Goal: Task Accomplishment & Management: Complete application form

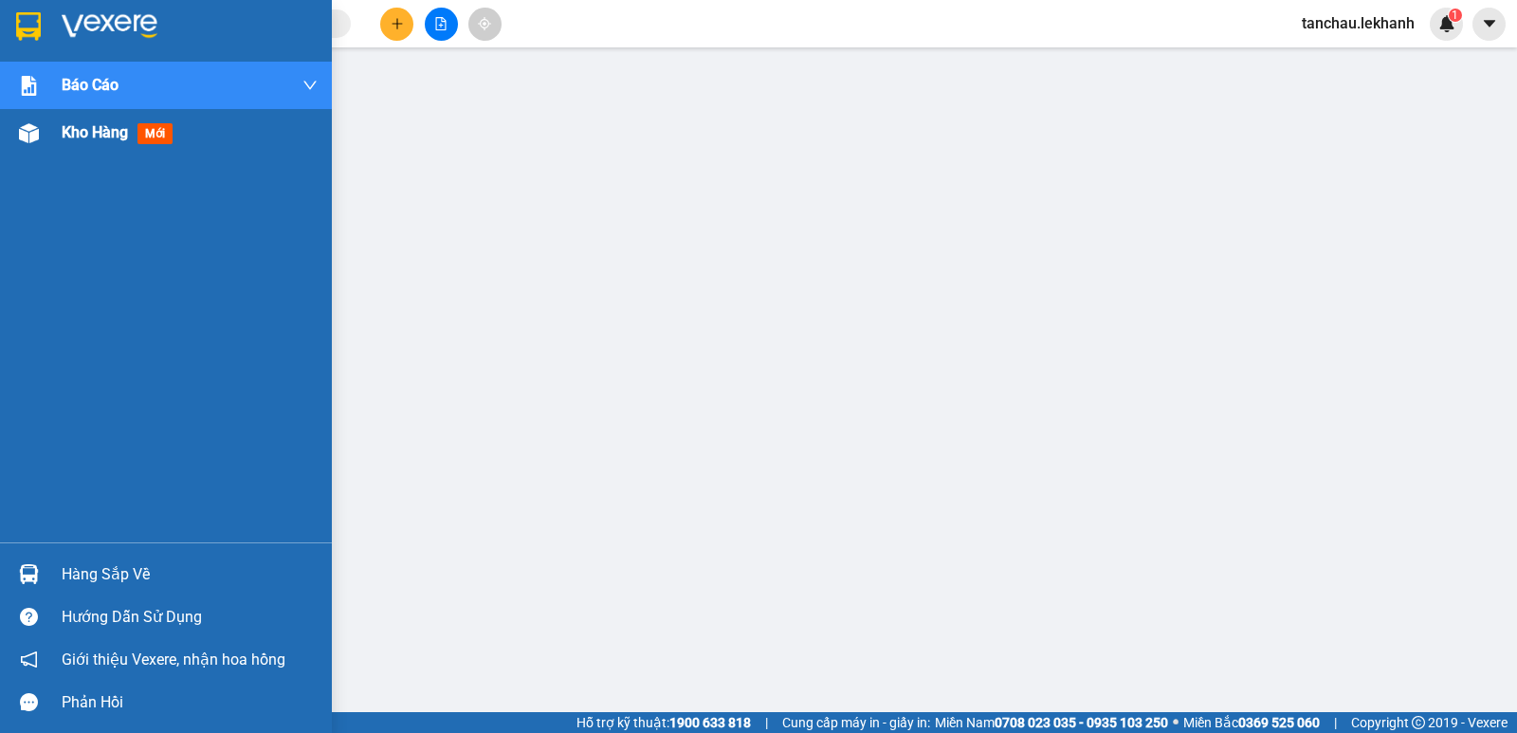
click at [71, 136] on span "Kho hàng" at bounding box center [95, 132] width 66 height 18
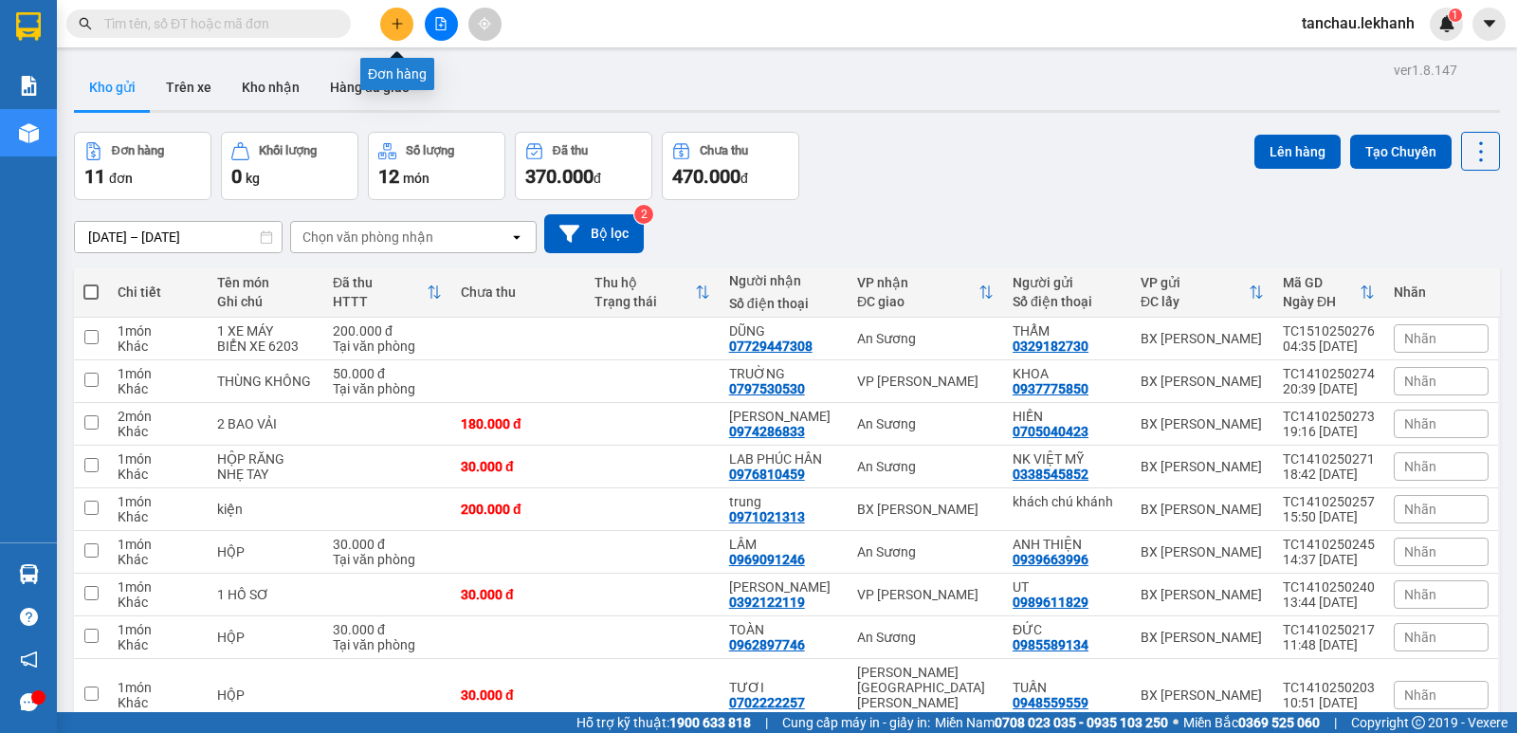
click at [390, 12] on button at bounding box center [396, 24] width 33 height 33
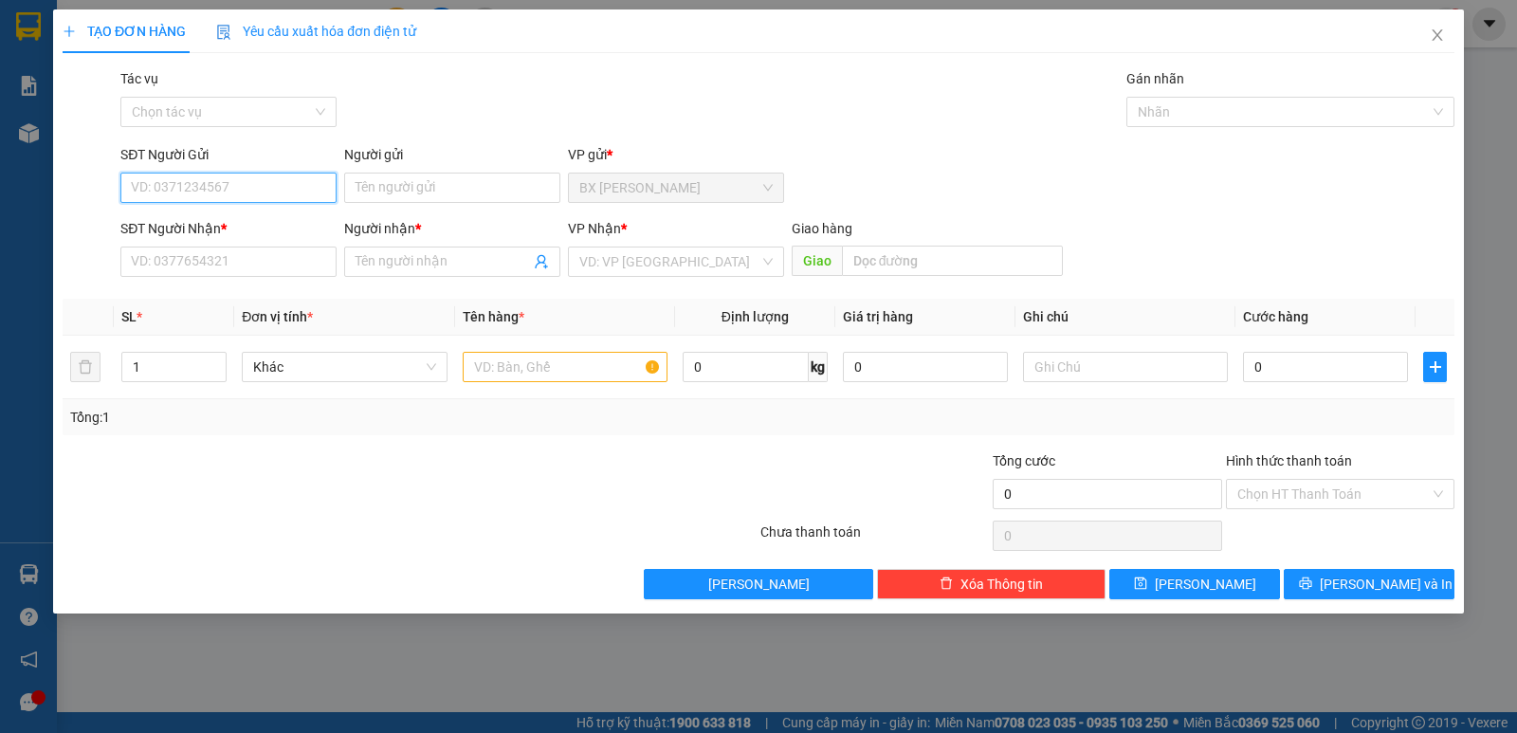
drag, startPoint x: 221, startPoint y: 187, endPoint x: 235, endPoint y: 184, distance: 14.5
click at [235, 184] on input "SĐT Người Gửi" at bounding box center [228, 188] width 216 height 30
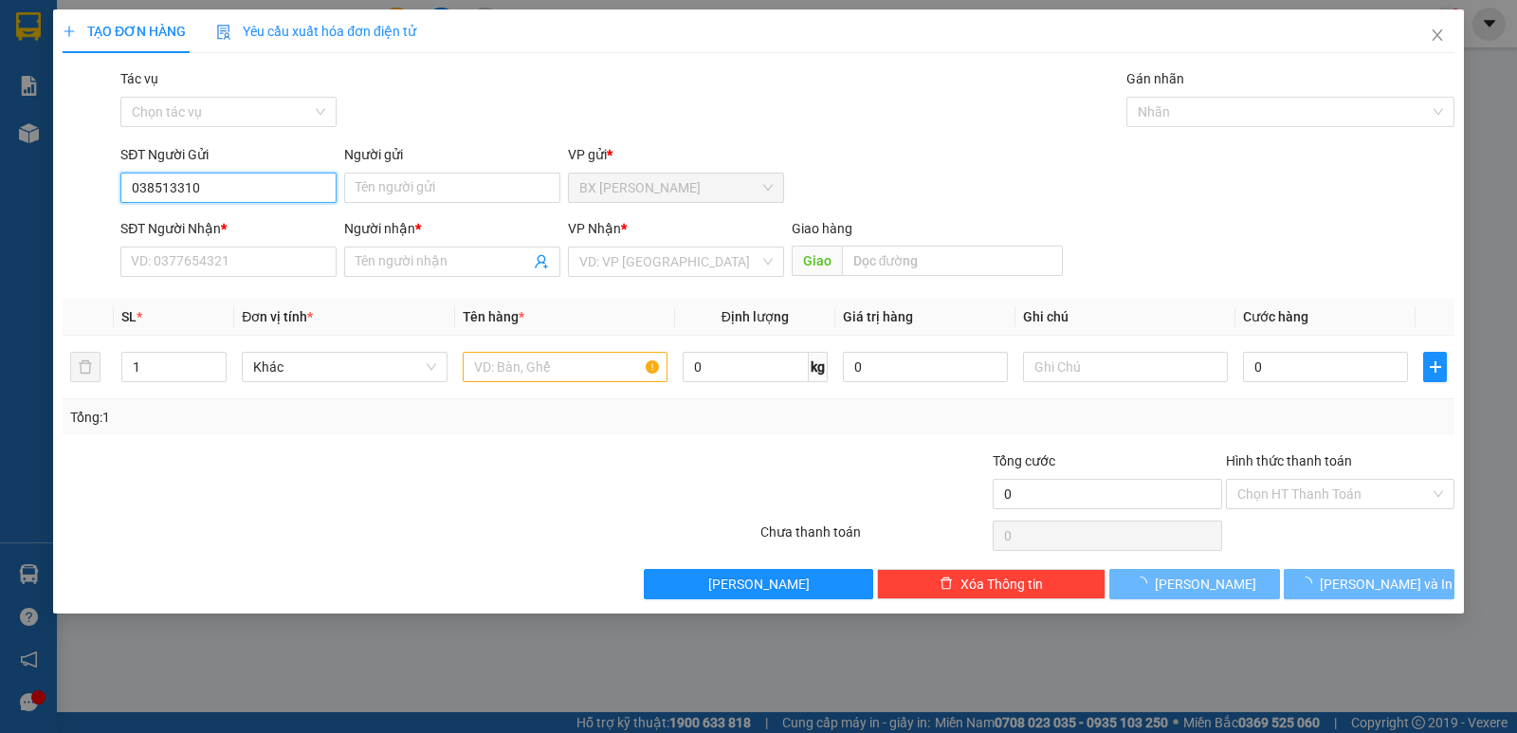
type input "0385133108"
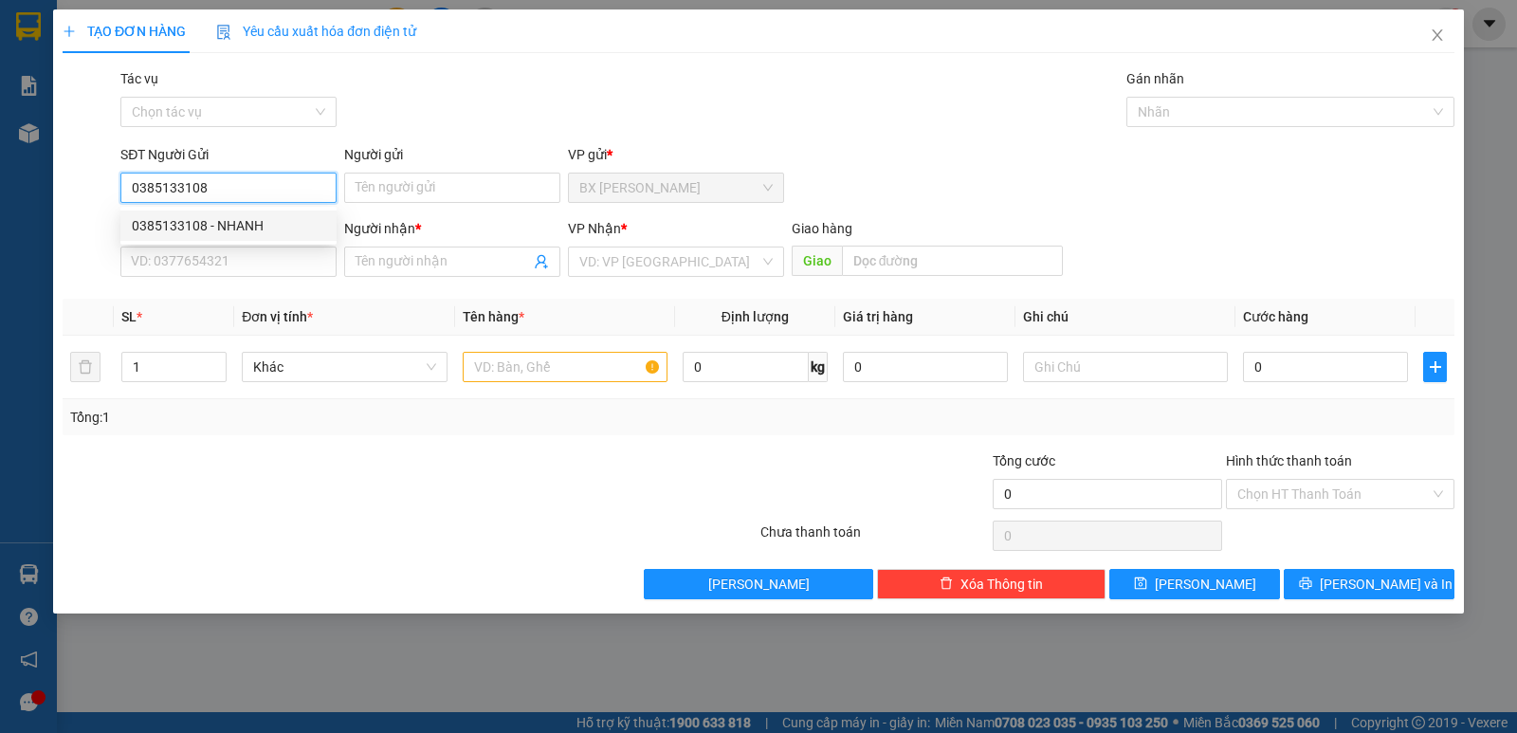
click at [185, 237] on div "0385133108 - NHANH" at bounding box center [228, 225] width 216 height 30
type input "NHANH"
type input "0902186375"
type input "THẢO"
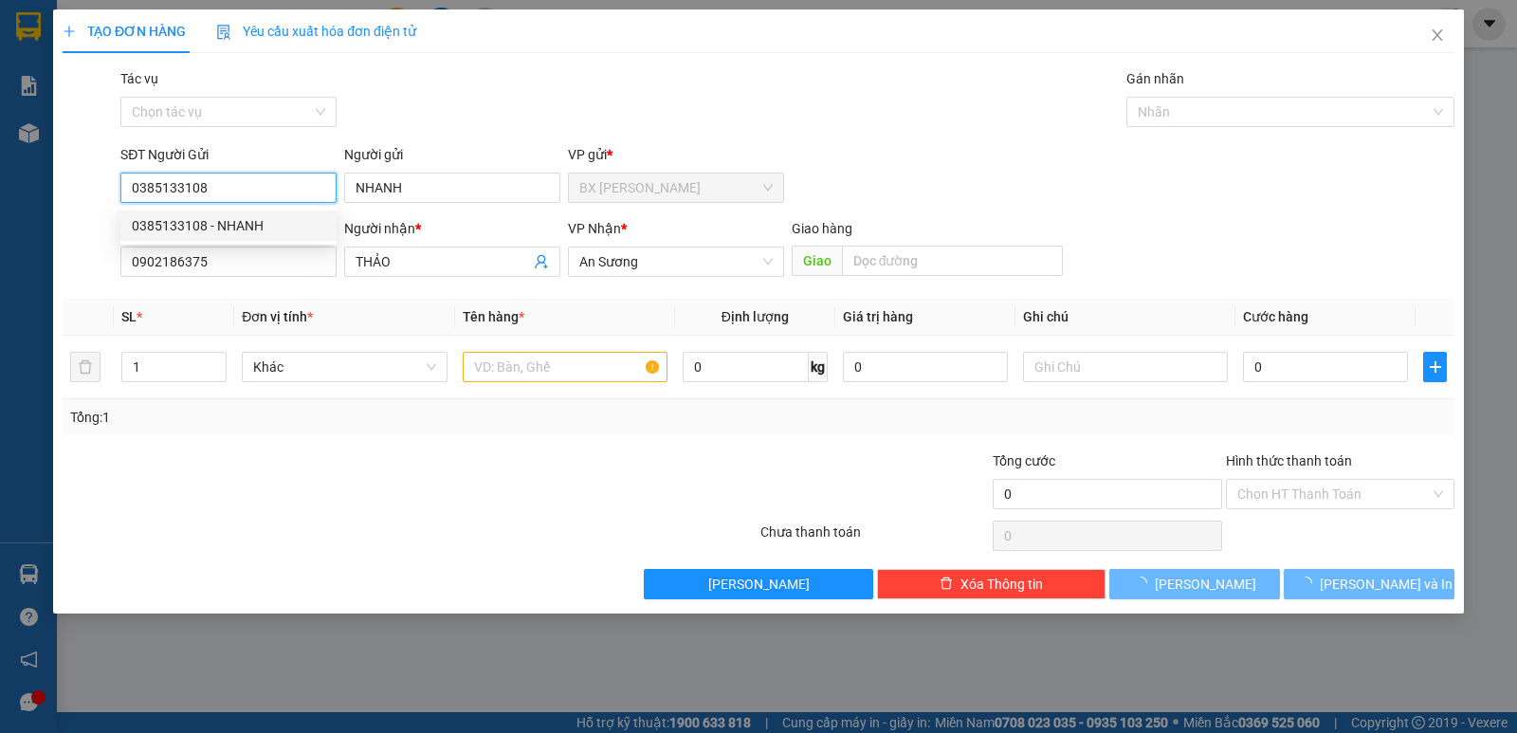
type input "30.000"
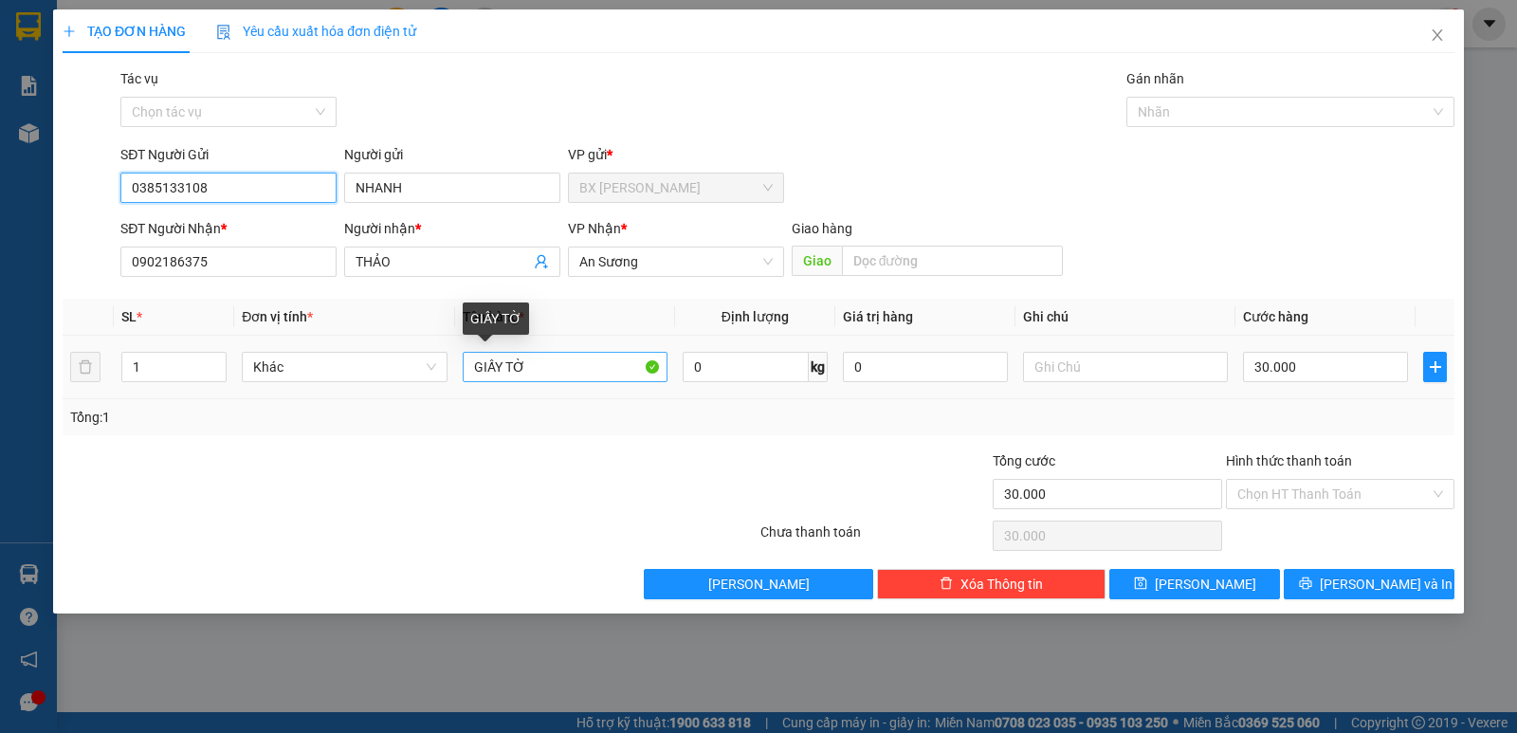
type input "0385133108"
drag, startPoint x: 549, startPoint y: 367, endPoint x: 365, endPoint y: 363, distance: 183.9
click at [365, 363] on tr "1 Khác GIẤY TỜ 0 kg 0 30.000" at bounding box center [758, 368] width 1391 height 64
type input "D"
type input "ĐỒ ĂN"
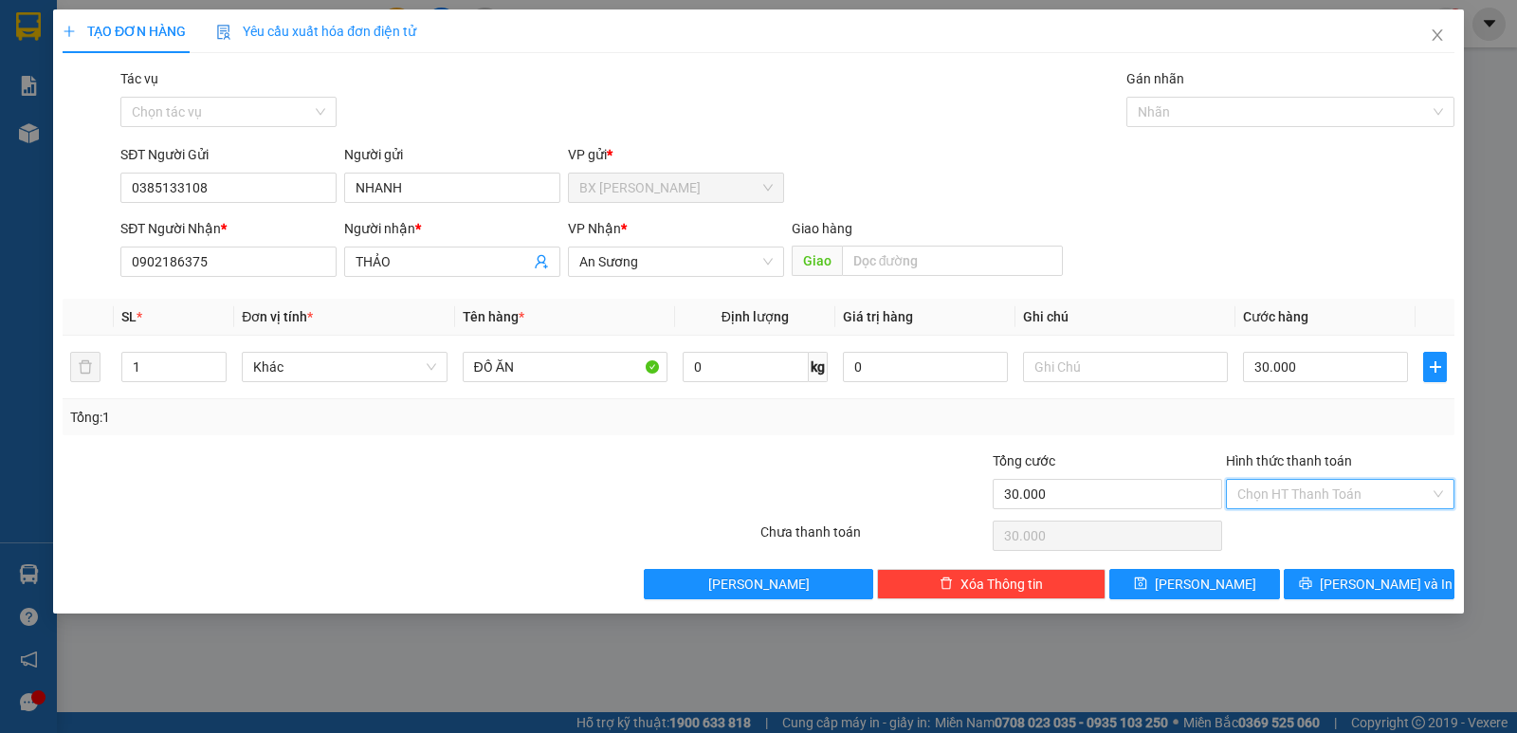
click at [1280, 497] on input "Hình thức thanh toán" at bounding box center [1333, 494] width 192 height 28
click at [1283, 529] on div "Tại văn phòng" at bounding box center [1340, 531] width 206 height 21
type input "0"
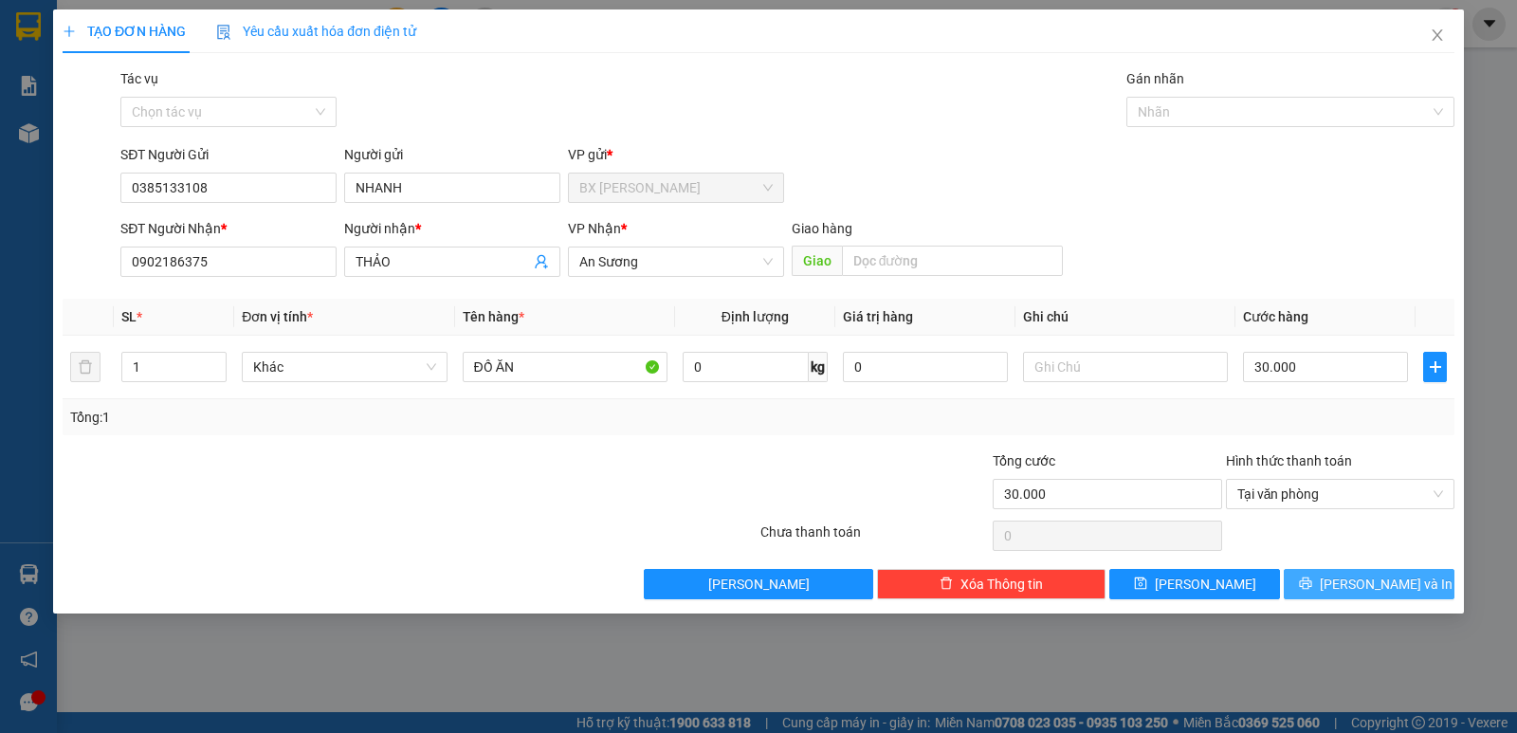
click at [1374, 574] on span "Lưu và In" at bounding box center [1385, 583] width 133 height 21
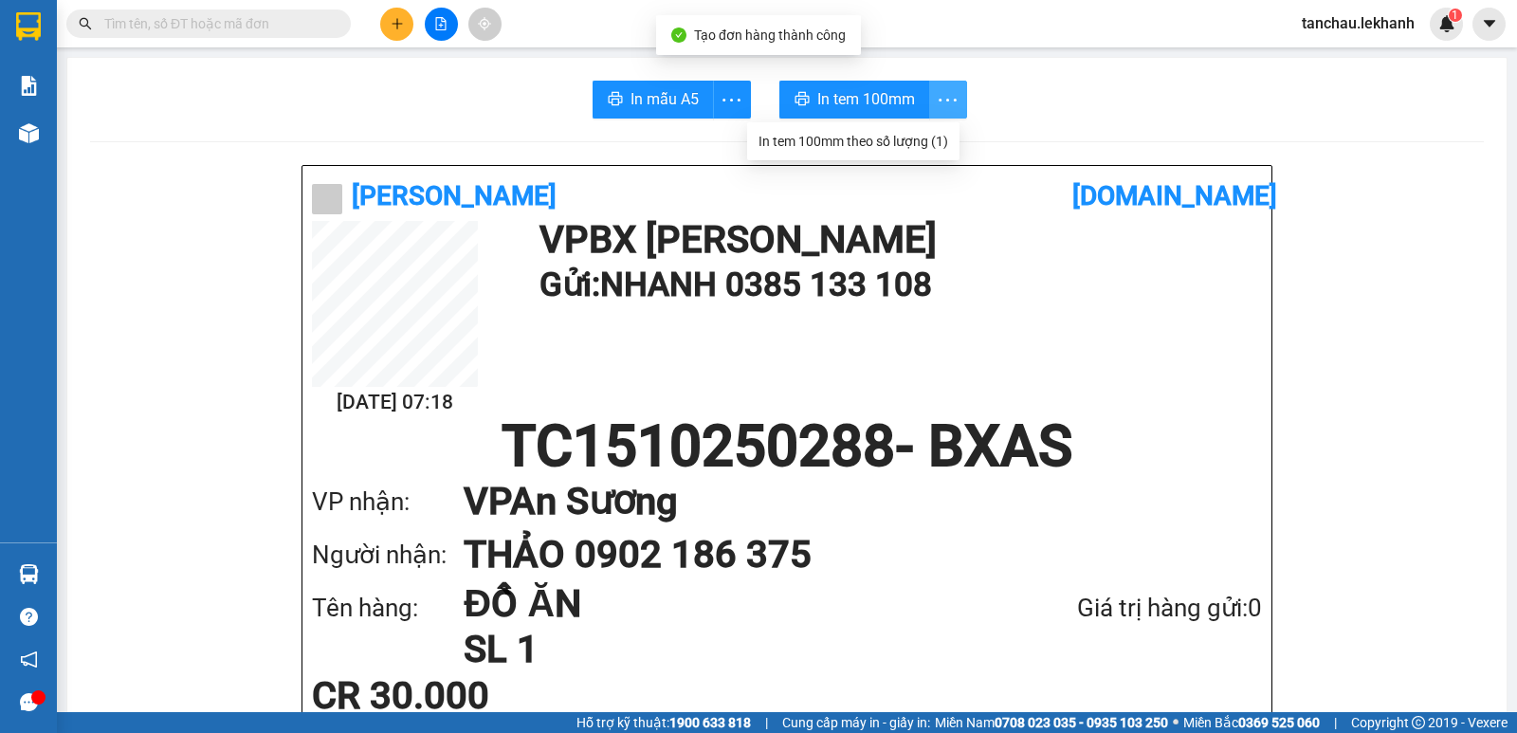
click at [948, 97] on icon "more" at bounding box center [948, 100] width 24 height 24
click at [929, 137] on div "In tem 100mm theo số lượng (1)" at bounding box center [853, 141] width 190 height 21
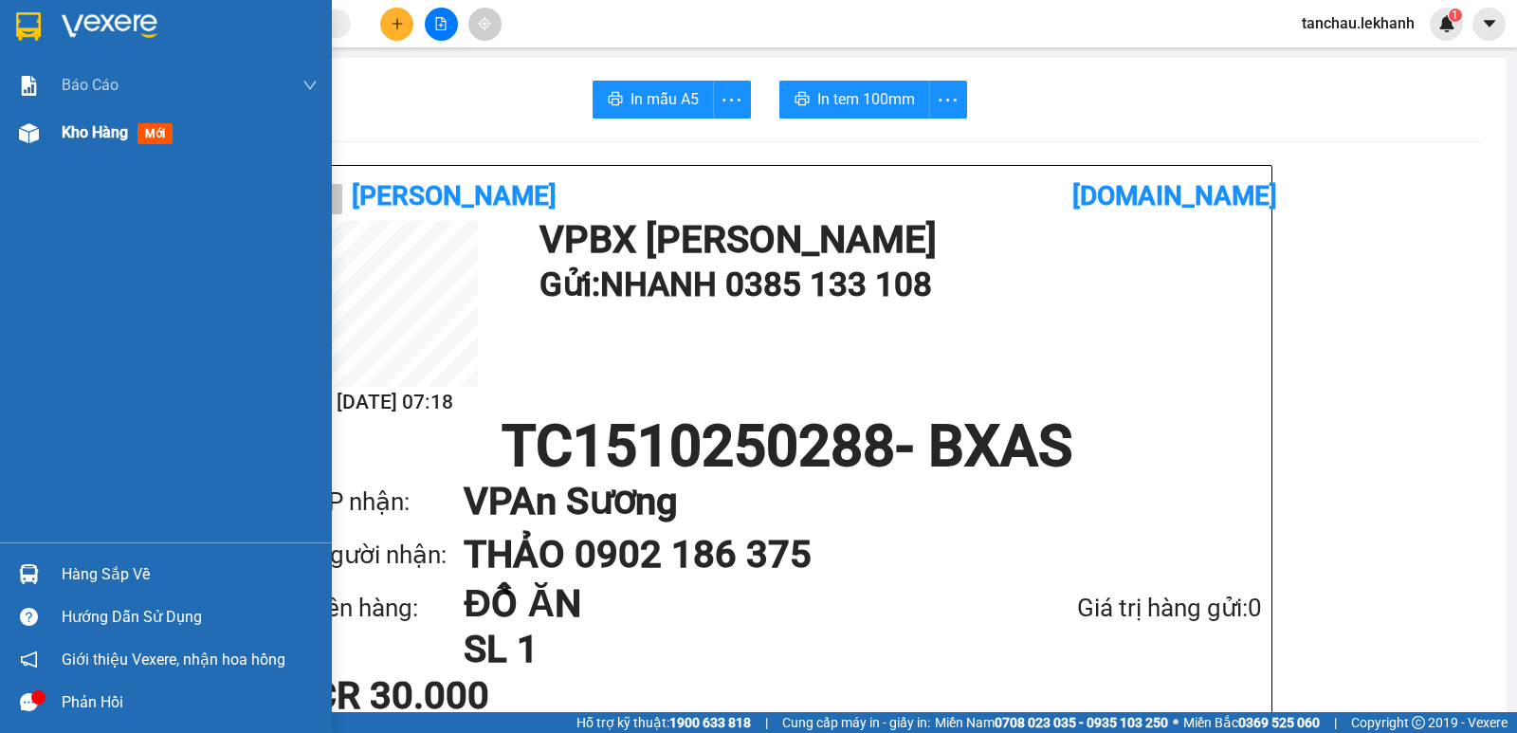
click at [61, 129] on div "Kho hàng mới" at bounding box center [166, 132] width 332 height 47
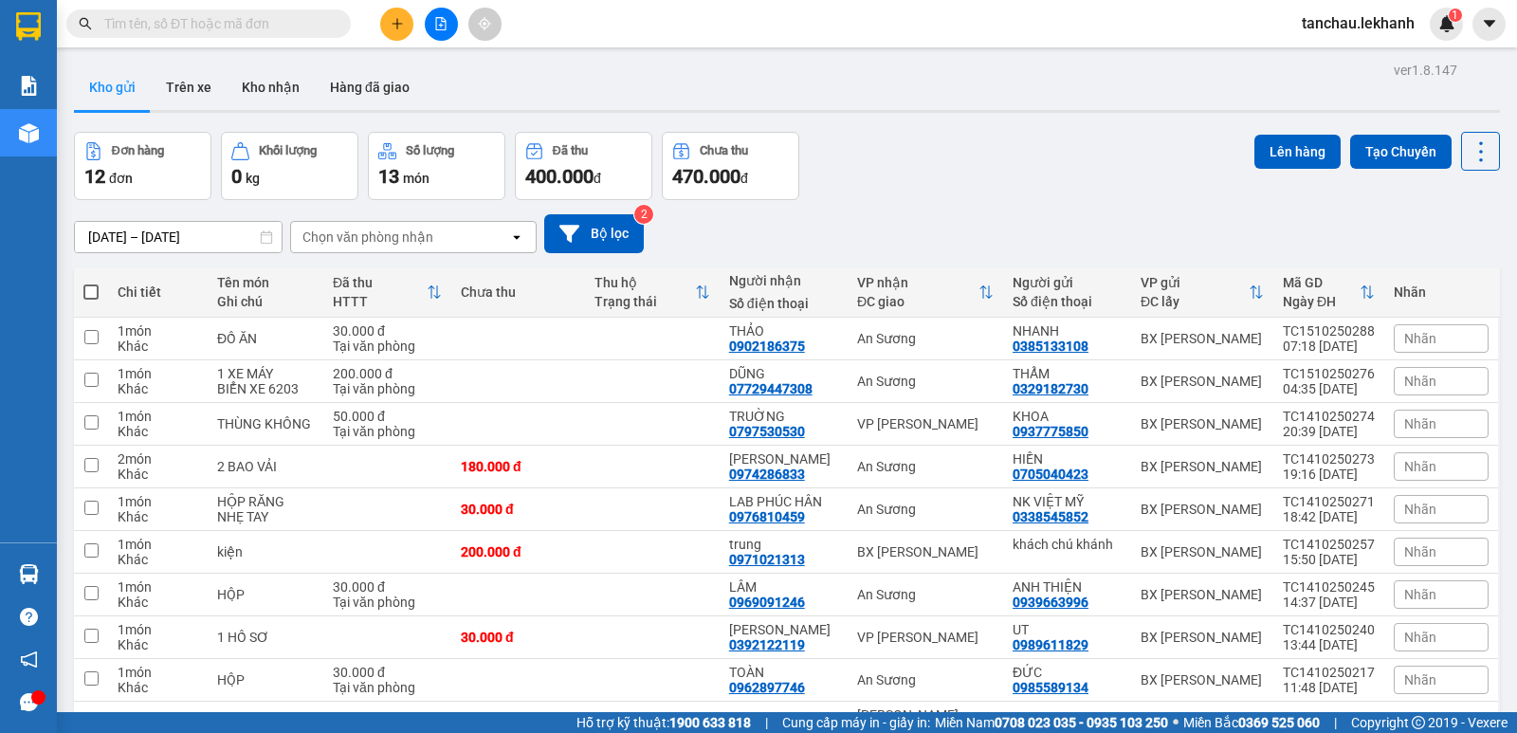
click at [101, 233] on input "14/10/2025 – 15/10/2025" at bounding box center [178, 237] width 207 height 30
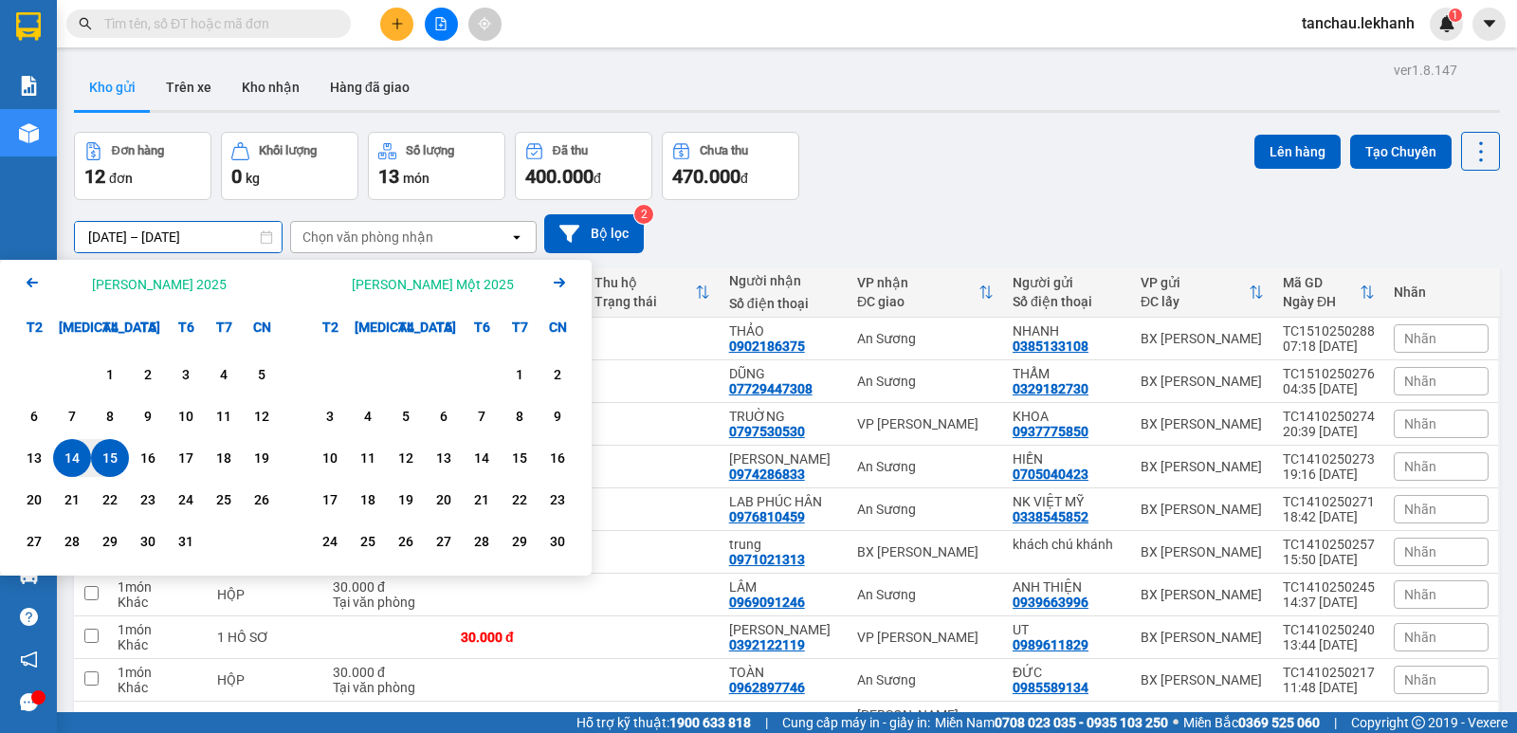
click at [114, 463] on div "15" at bounding box center [110, 457] width 27 height 23
type input "15/10/2025 – 15/10/2025"
